Goal: Task Accomplishment & Management: Complete application form

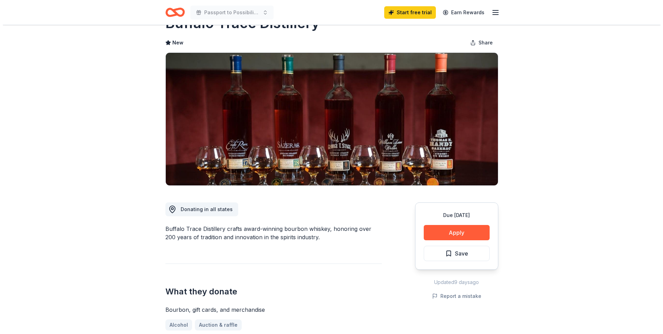
scroll to position [24, 0]
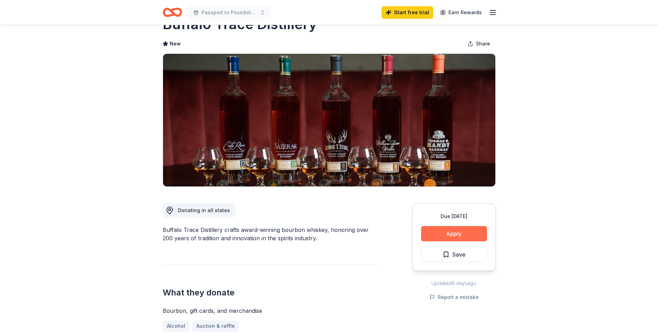
click at [450, 233] on button "Apply" at bounding box center [454, 233] width 66 height 15
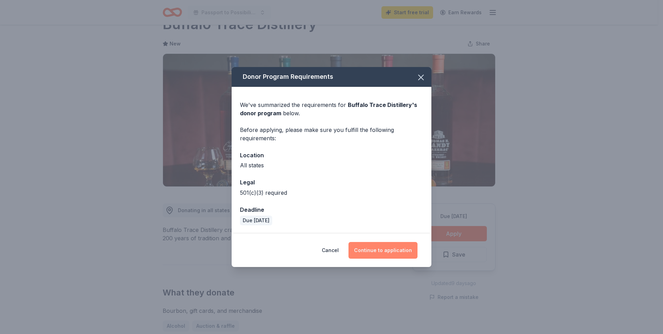
click at [386, 247] on button "Continue to application" at bounding box center [383, 250] width 69 height 17
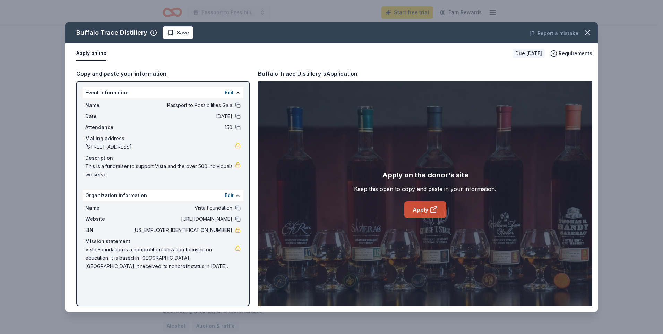
click at [417, 210] on link "Apply" at bounding box center [426, 209] width 42 height 17
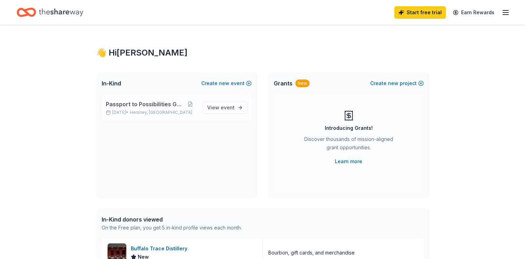
click at [159, 109] on div "Passport to Possibilities Gala Nov 08, 2025 • Hershey, PA" at bounding box center [151, 107] width 91 height 15
click at [222, 108] on span "event" at bounding box center [228, 107] width 14 height 6
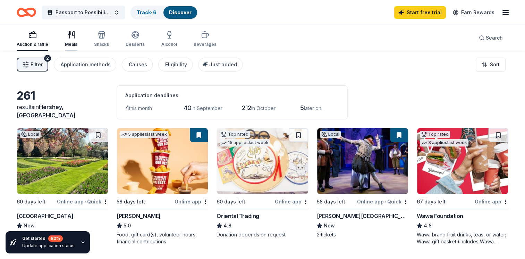
click at [70, 40] on div "Meals" at bounding box center [71, 39] width 12 height 17
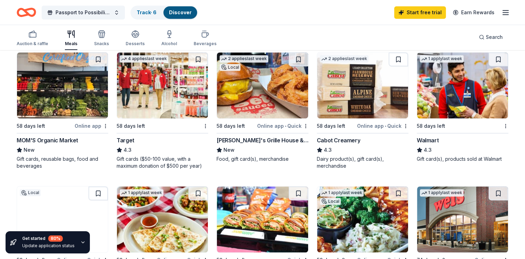
scroll to position [341, 0]
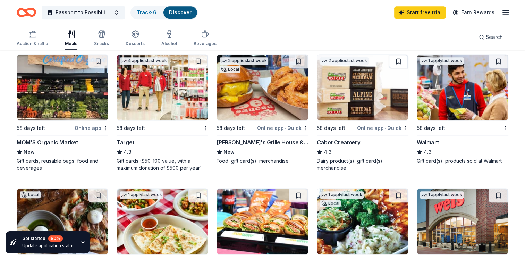
click at [433, 141] on div "Walmart" at bounding box center [428, 142] width 22 height 8
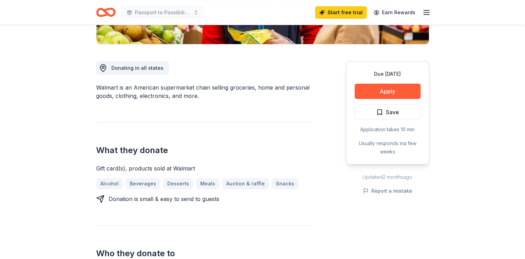
scroll to position [178, 0]
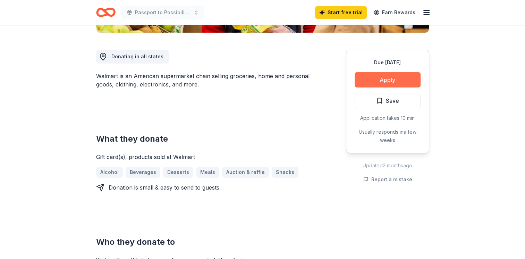
click at [384, 79] on button "Apply" at bounding box center [388, 79] width 66 height 15
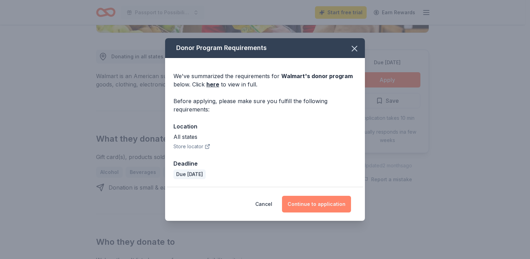
click at [317, 206] on button "Continue to application" at bounding box center [316, 204] width 69 height 17
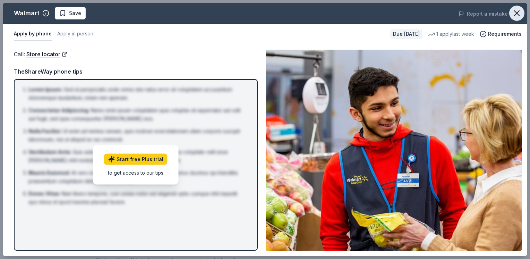
click at [519, 16] on icon "button" at bounding box center [517, 13] width 10 height 10
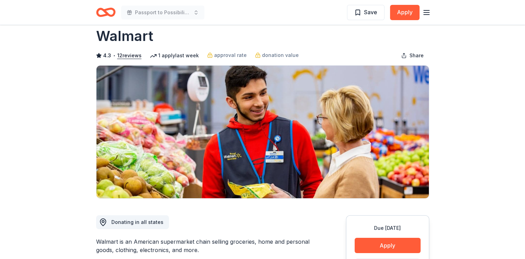
scroll to position [0, 0]
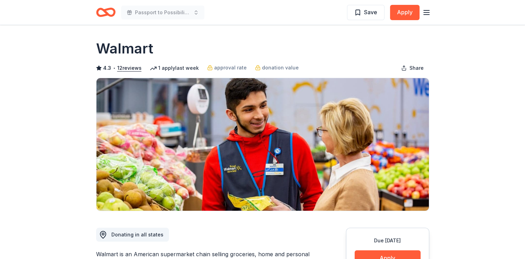
click at [101, 11] on icon "Home" at bounding box center [105, 12] width 19 height 16
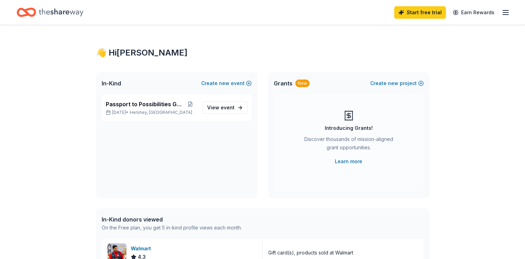
click at [506, 15] on line "button" at bounding box center [506, 15] width 6 height 0
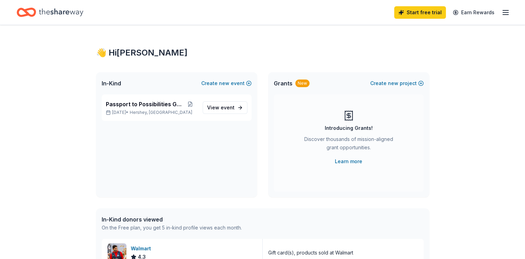
click at [49, 13] on icon "Home" at bounding box center [61, 12] width 44 height 14
click at [153, 105] on span "Passport to Possibilities Gala" at bounding box center [145, 104] width 78 height 8
click at [224, 106] on span "event" at bounding box center [228, 107] width 14 height 6
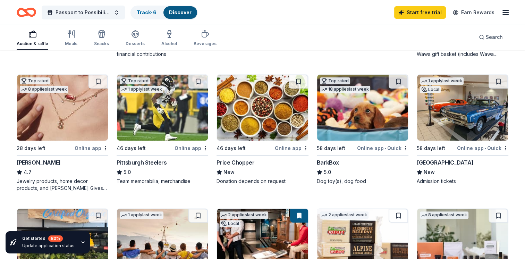
scroll to position [180, 0]
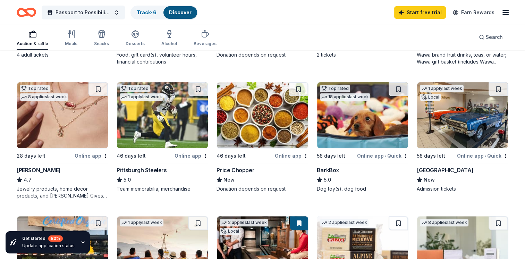
click at [247, 138] on img at bounding box center [262, 115] width 91 height 66
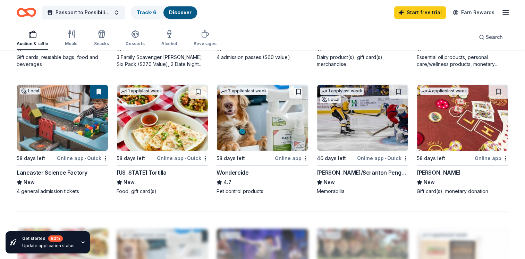
scroll to position [443, 0]
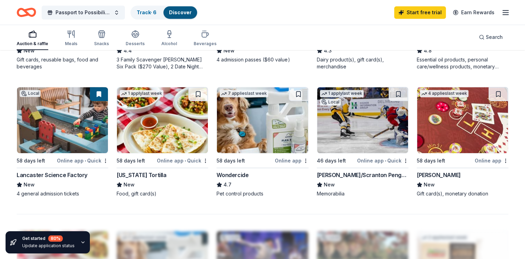
click at [452, 127] on img at bounding box center [462, 120] width 91 height 66
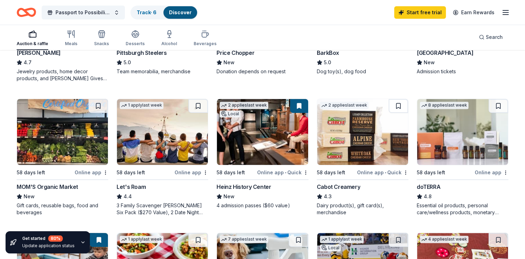
scroll to position [304, 0]
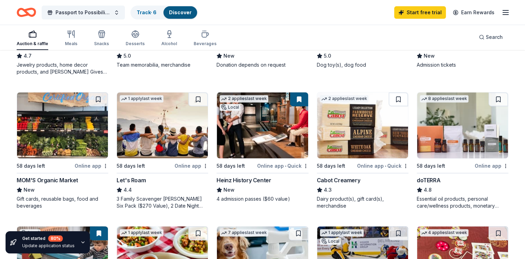
click at [356, 142] on img at bounding box center [362, 125] width 91 height 66
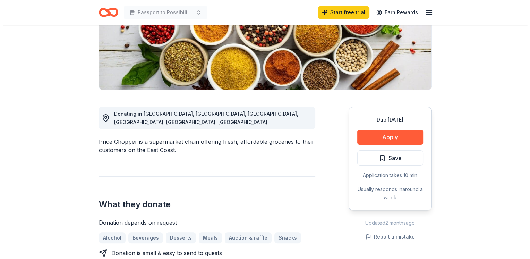
scroll to position [122, 0]
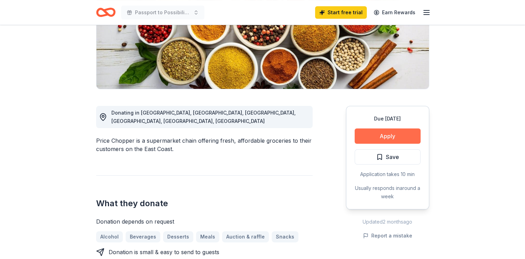
click at [382, 133] on button "Apply" at bounding box center [388, 135] width 66 height 15
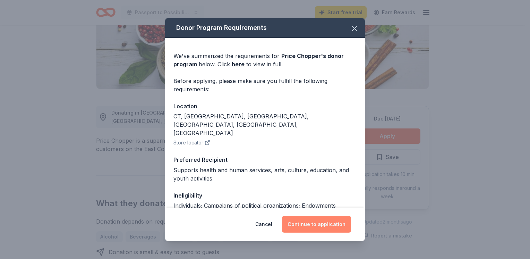
click at [318, 224] on button "Continue to application" at bounding box center [316, 224] width 69 height 17
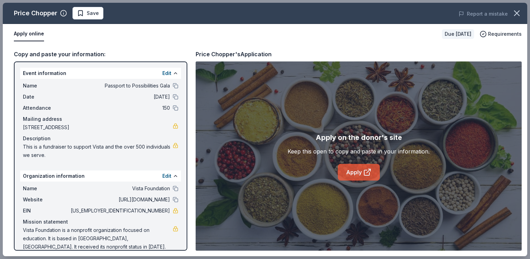
click at [353, 173] on link "Apply" at bounding box center [359, 172] width 42 height 17
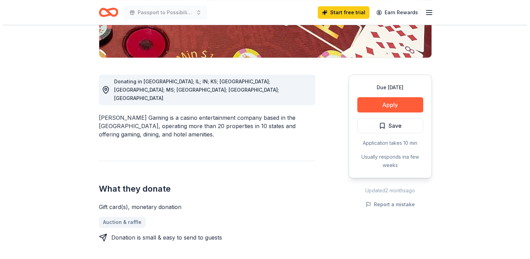
scroll to position [155, 0]
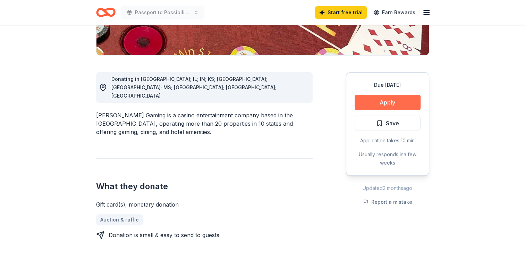
click at [391, 100] on button "Apply" at bounding box center [388, 102] width 66 height 15
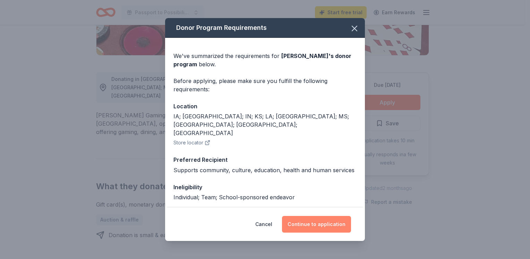
click at [318, 225] on button "Continue to application" at bounding box center [316, 224] width 69 height 17
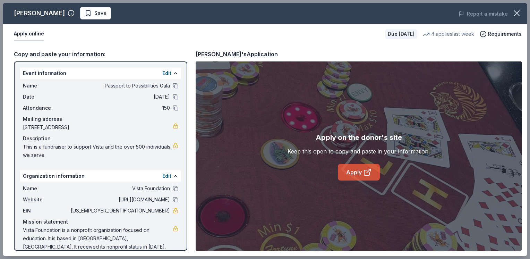
click at [353, 177] on link "Apply" at bounding box center [359, 172] width 42 height 17
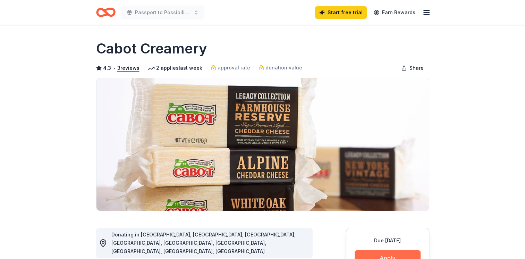
click at [385, 255] on button "Apply" at bounding box center [388, 257] width 66 height 15
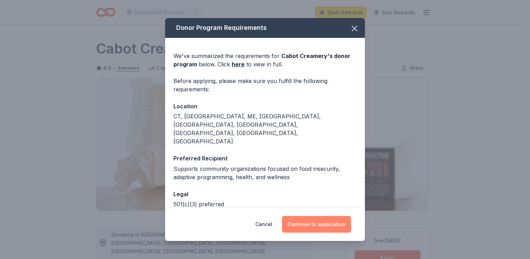
click at [320, 226] on button "Continue to application" at bounding box center [316, 224] width 69 height 17
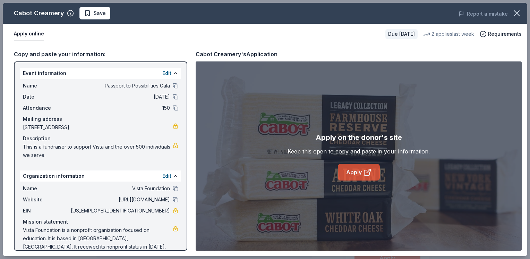
click at [357, 173] on link "Apply" at bounding box center [359, 172] width 42 height 17
